Goal: Task Accomplishment & Management: Manage account settings

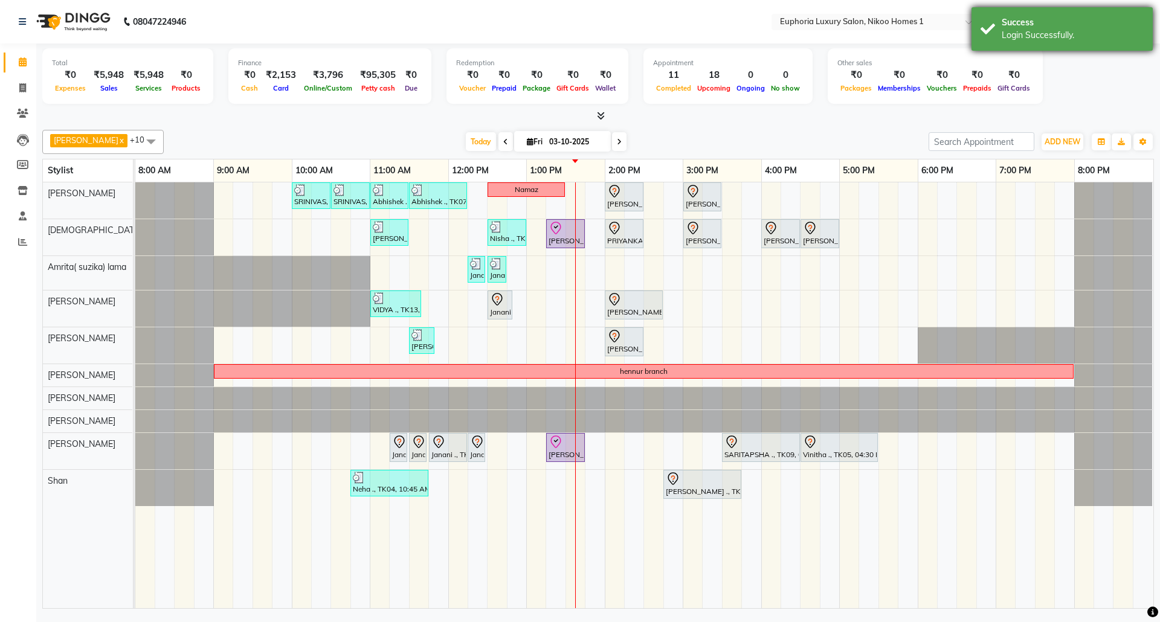
click at [1035, 21] on div "Success" at bounding box center [1073, 22] width 142 height 13
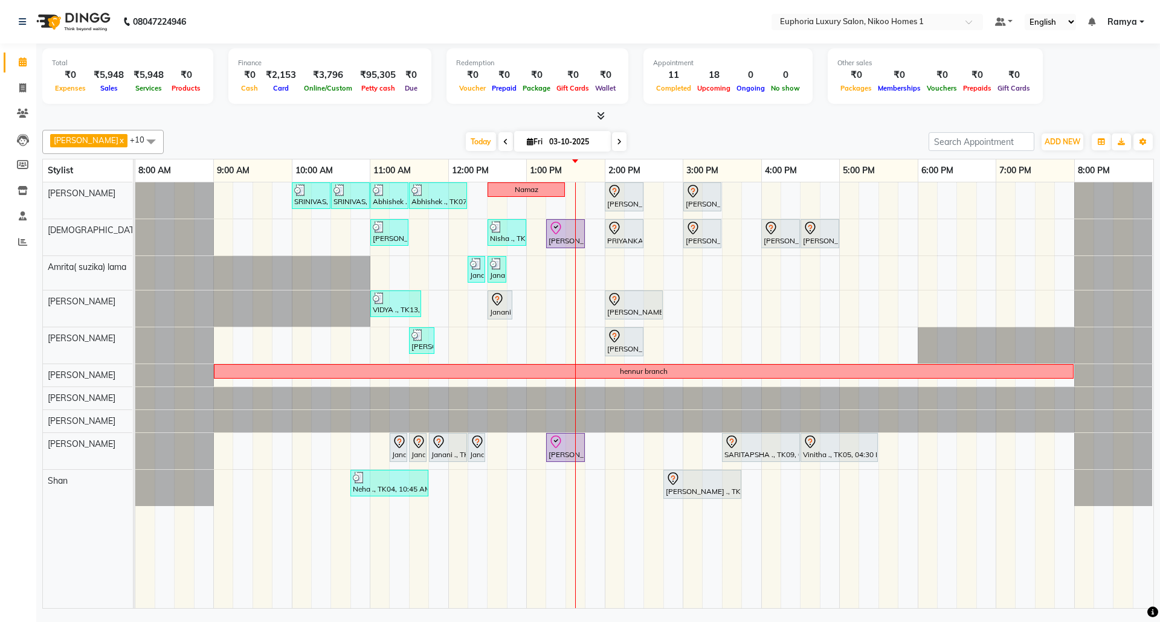
click at [1127, 22] on span "Ramya" at bounding box center [1123, 22] width 30 height 13
click at [1091, 77] on link "Sign out" at bounding box center [1082, 83] width 111 height 19
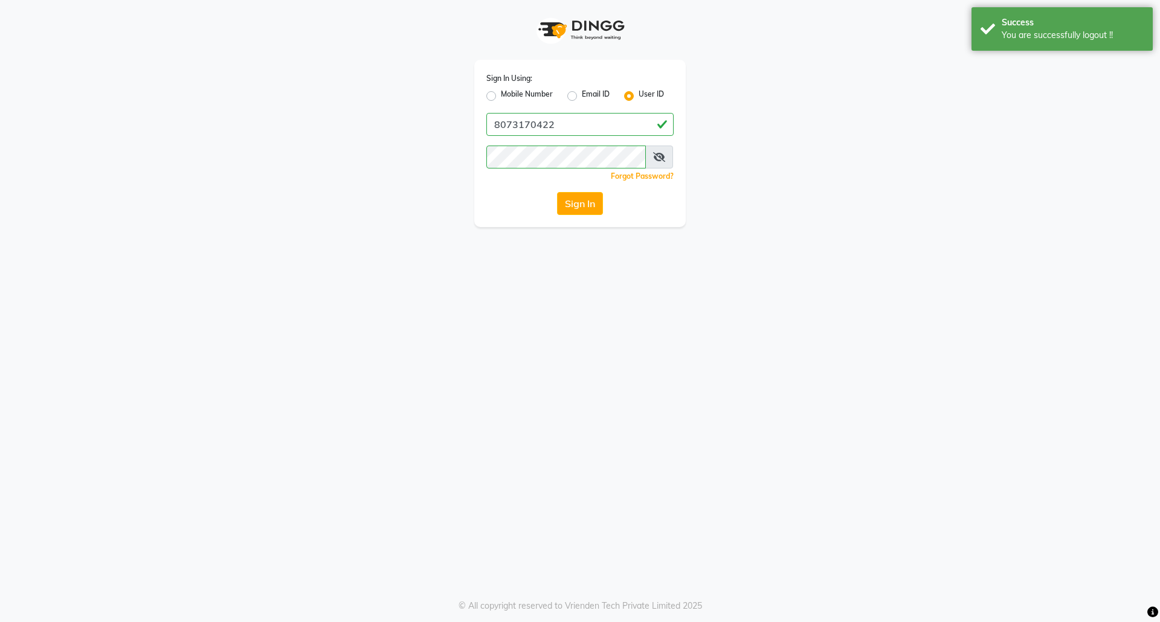
click at [501, 95] on label "Mobile Number" at bounding box center [527, 96] width 52 height 15
click at [501, 95] on input "Mobile Number" at bounding box center [505, 93] width 8 height 8
radio input "true"
radio input "false"
drag, startPoint x: 557, startPoint y: 124, endPoint x: 576, endPoint y: 138, distance: 23.5
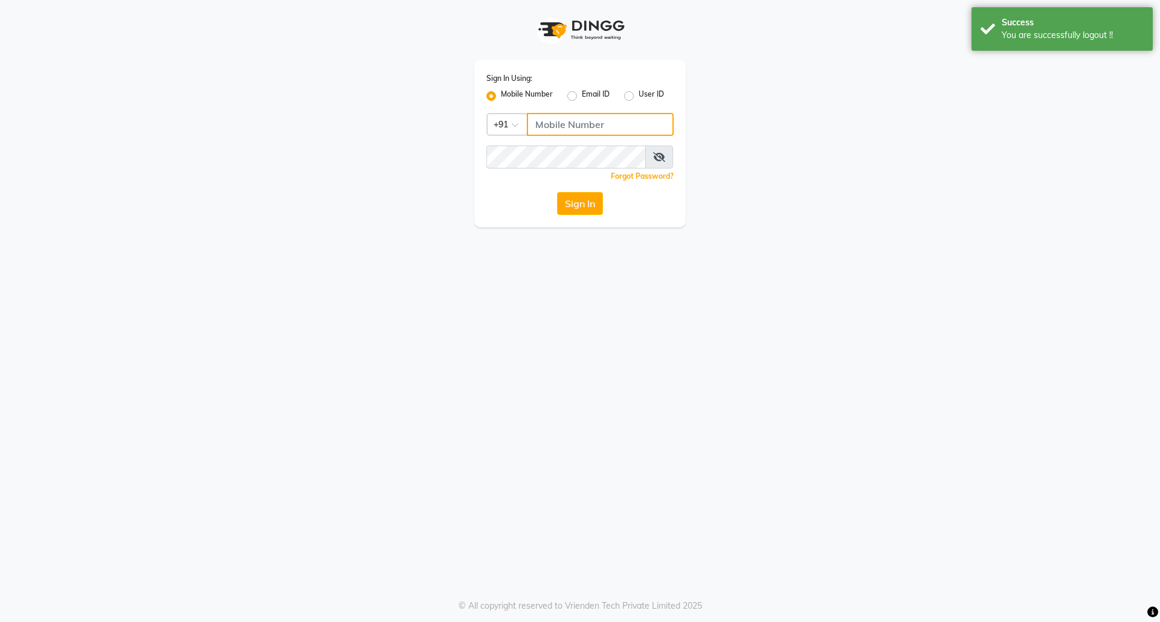
click at [557, 124] on input "Username" at bounding box center [600, 124] width 147 height 23
type input "7760179992"
click at [587, 216] on div "Sign In Using: Mobile Number Email ID User ID Country Code × [PHONE_NUMBER] Rem…" at bounding box center [579, 143] width 211 height 167
click at [587, 201] on button "Sign In" at bounding box center [580, 203] width 46 height 23
